Goal: Complete application form

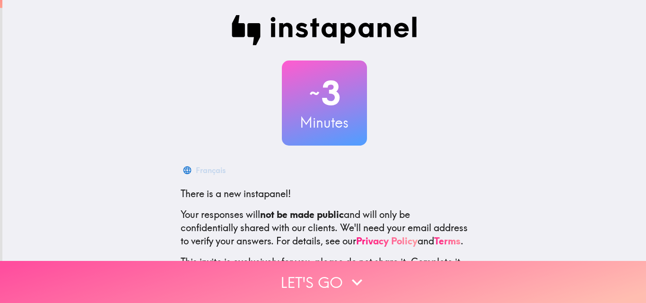
click at [333, 266] on button "Let's go" at bounding box center [323, 282] width 646 height 42
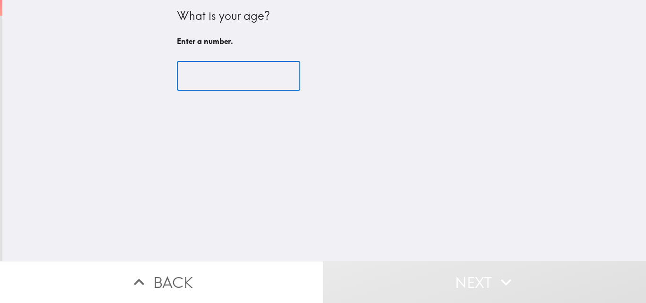
click at [235, 79] on input "number" at bounding box center [238, 75] width 123 height 29
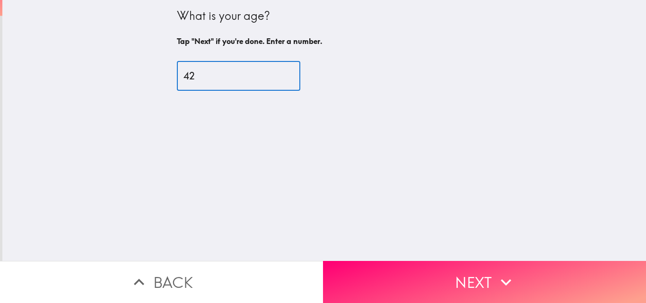
type input "42"
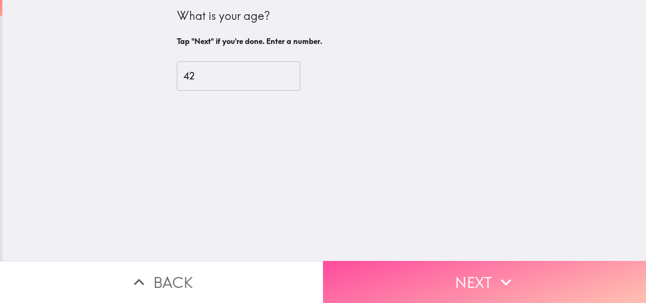
click at [416, 273] on button "Next" at bounding box center [484, 282] width 323 height 42
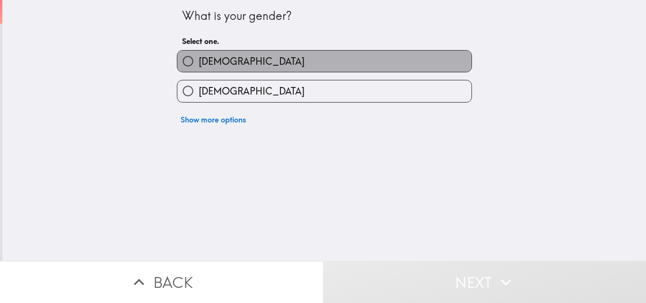
click at [243, 61] on label "[DEMOGRAPHIC_DATA]" at bounding box center [324, 61] width 294 height 21
click at [199, 61] on input "[DEMOGRAPHIC_DATA]" at bounding box center [187, 61] width 21 height 21
radio input "true"
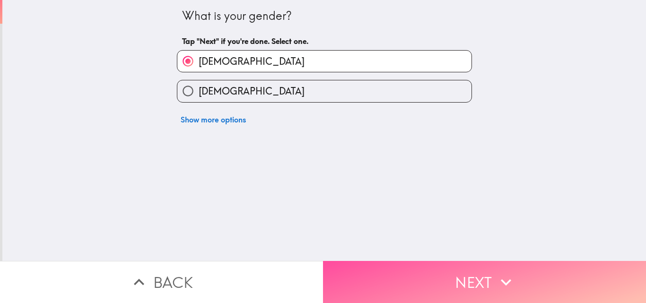
click at [363, 284] on button "Next" at bounding box center [484, 282] width 323 height 42
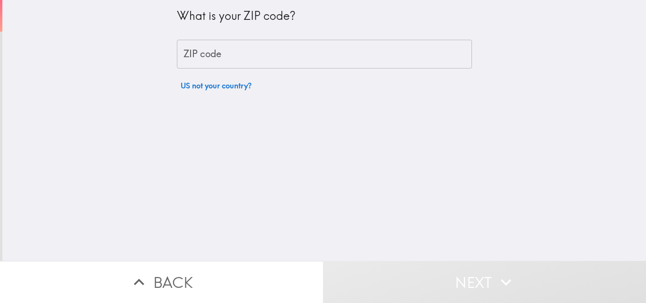
click at [262, 68] on input "ZIP code" at bounding box center [324, 54] width 295 height 29
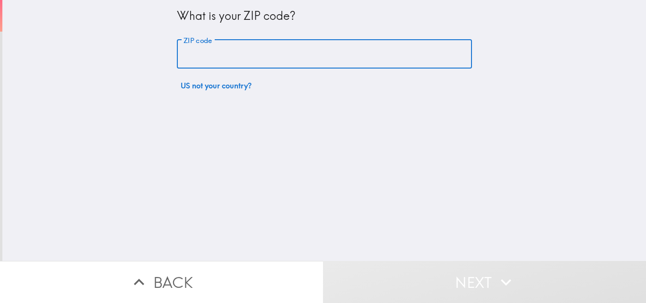
type input "32210"
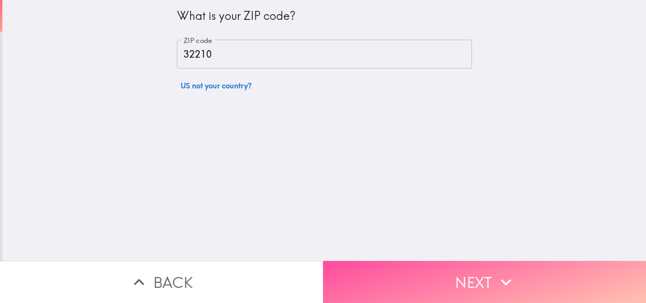
click at [370, 264] on button "Next" at bounding box center [484, 282] width 323 height 42
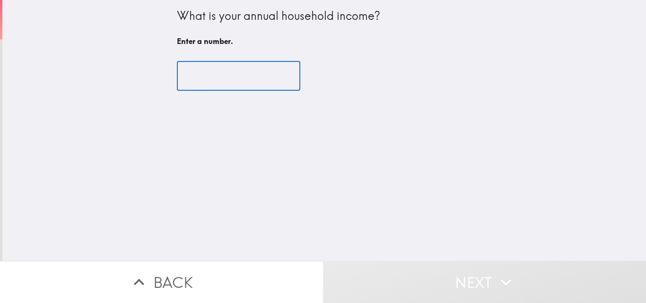
click at [227, 71] on input "number" at bounding box center [238, 75] width 123 height 29
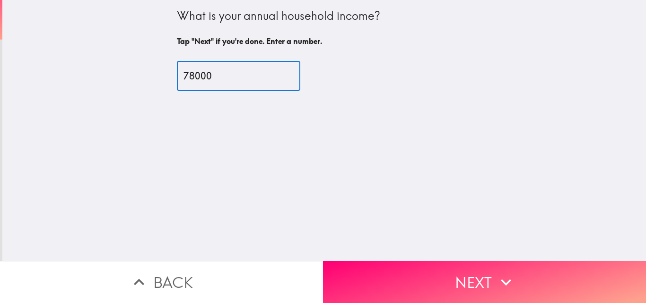
type input "78000"
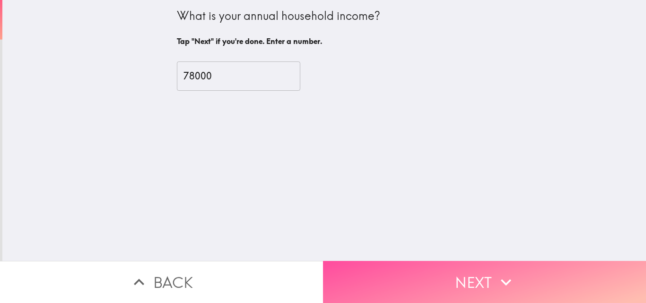
click at [396, 283] on button "Next" at bounding box center [484, 282] width 323 height 42
